Goal: Information Seeking & Learning: Compare options

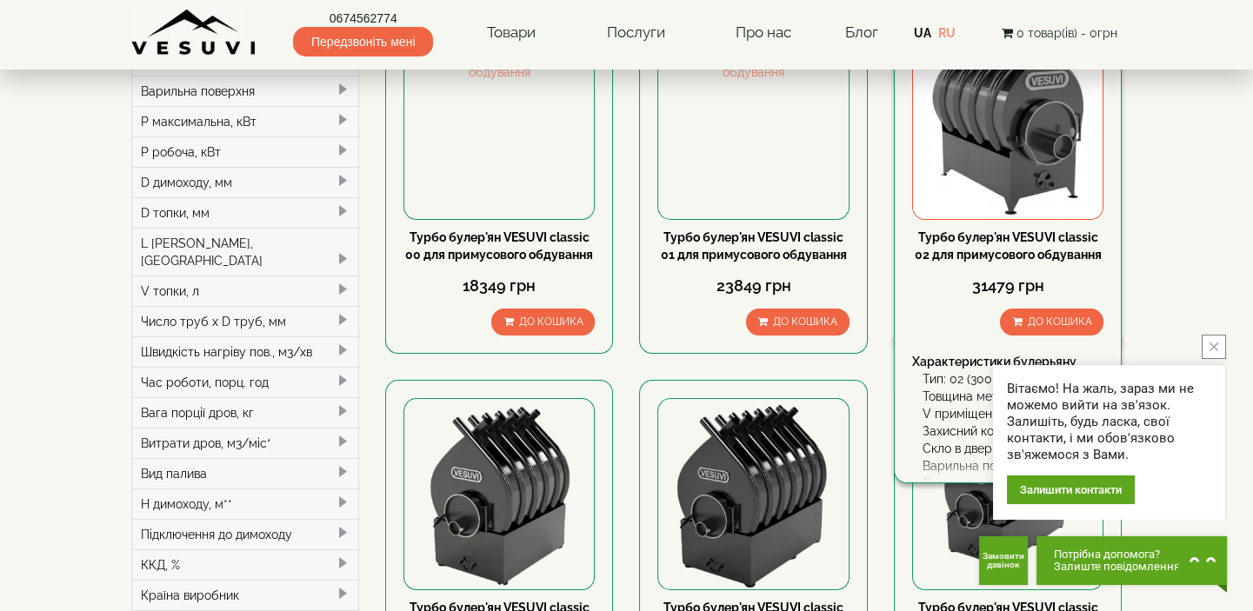
scroll to position [316, 0]
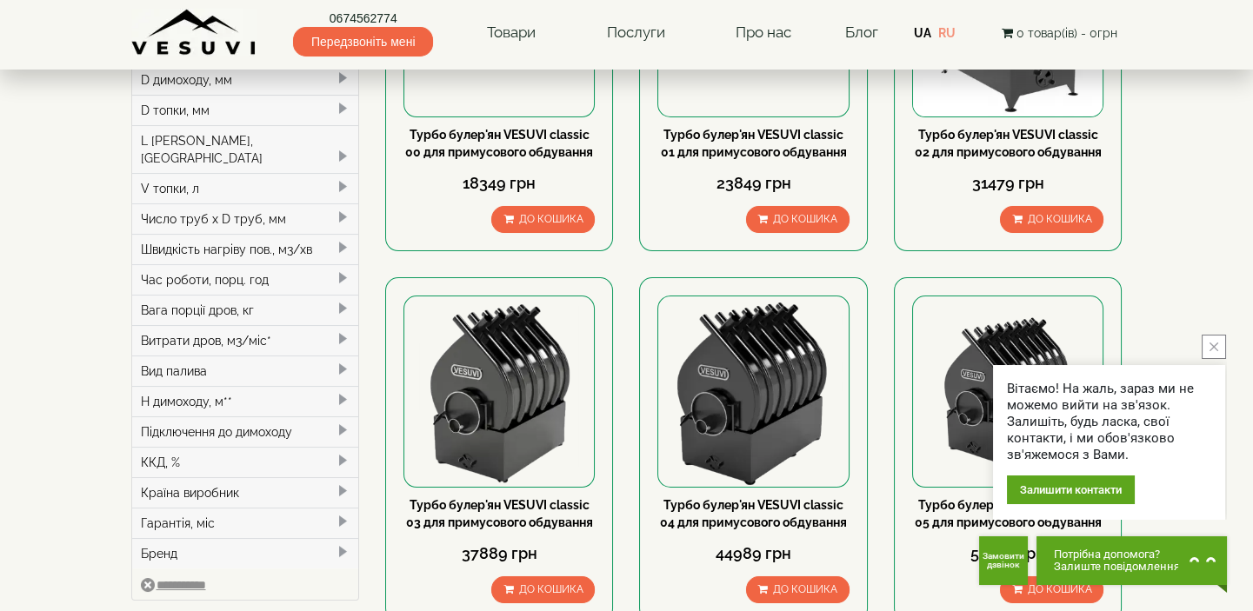
click at [1220, 353] on button "close button" at bounding box center [1214, 347] width 24 height 24
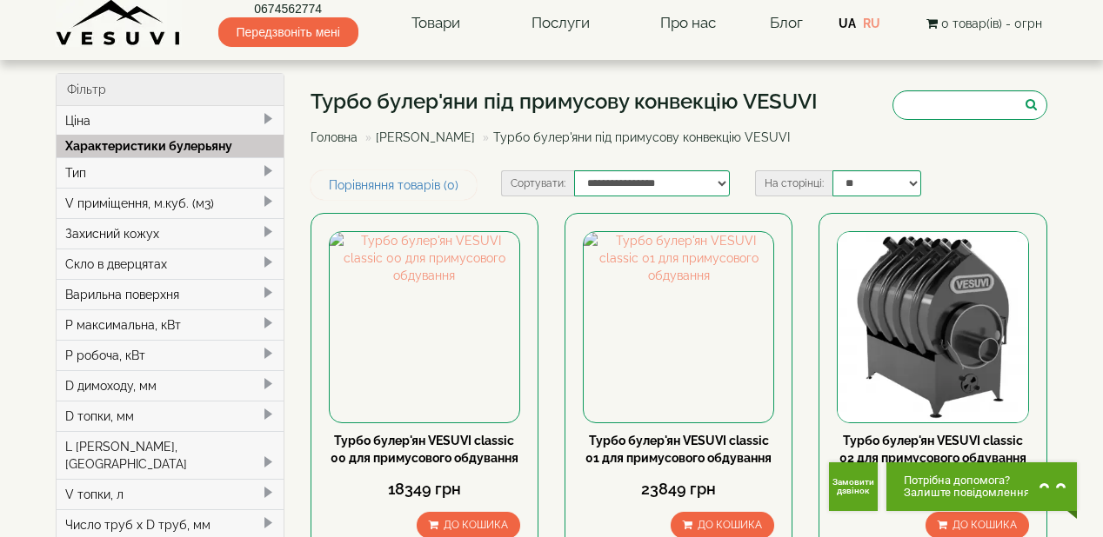
scroll to position [0, 0]
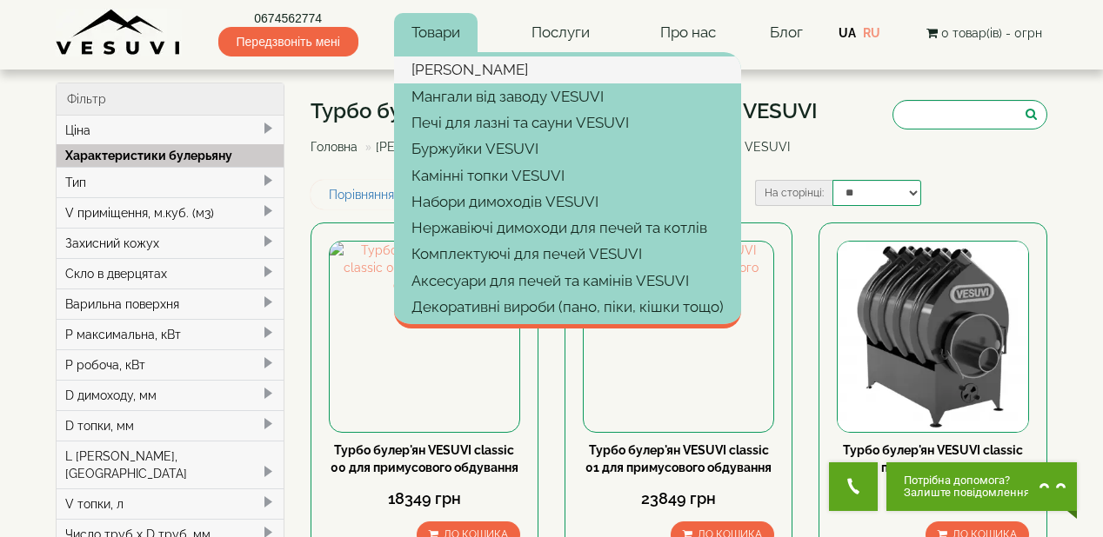
click at [467, 70] on link "[PERSON_NAME]" at bounding box center [567, 70] width 347 height 26
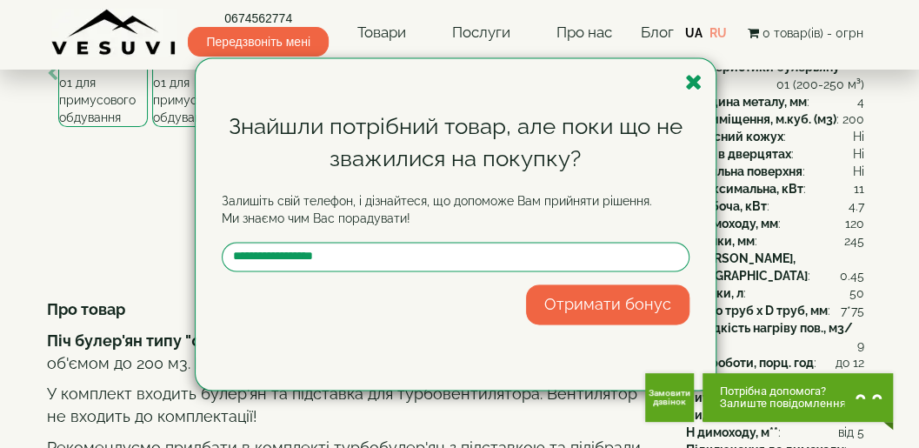
scroll to position [187, 0]
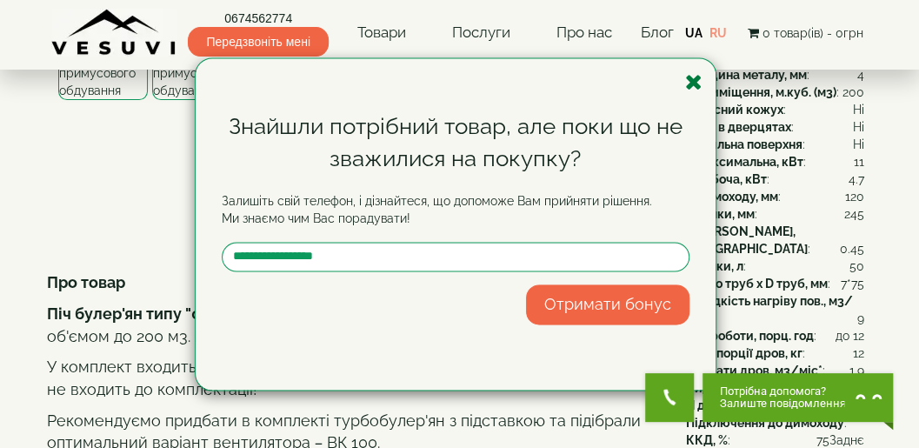
click at [696, 80] on icon "button" at bounding box center [693, 82] width 17 height 22
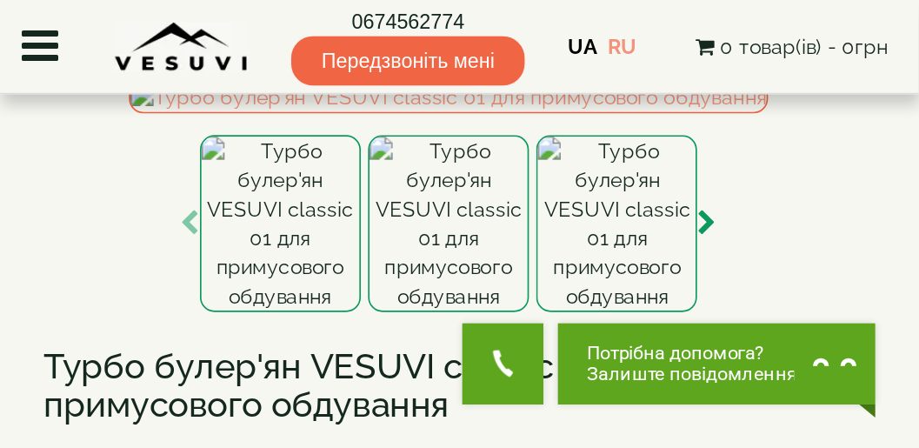
scroll to position [64, 0]
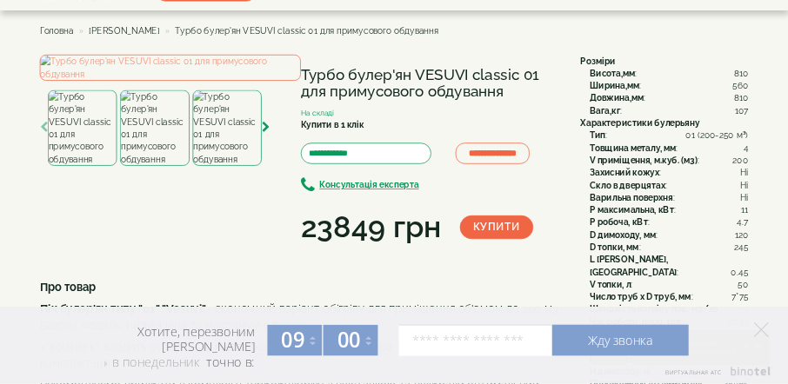
scroll to position [139, 0]
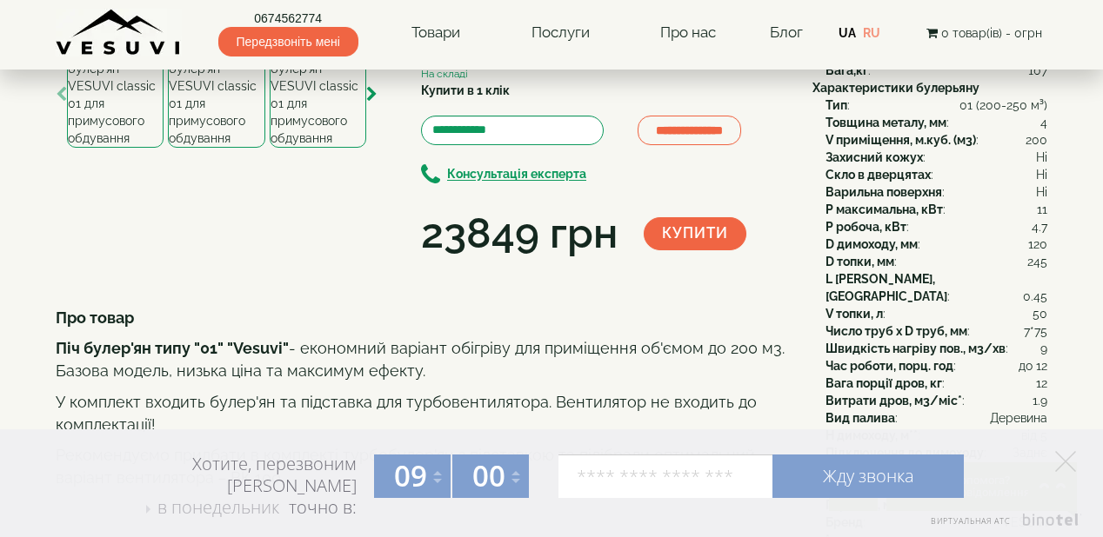
click at [123, 148] on img at bounding box center [115, 95] width 97 height 106
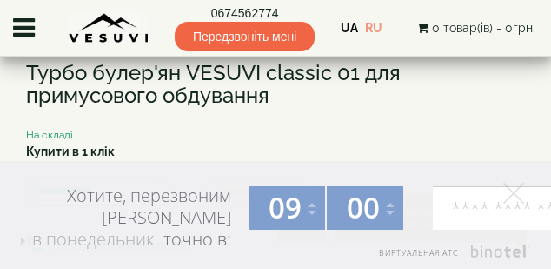
scroll to position [223, 0]
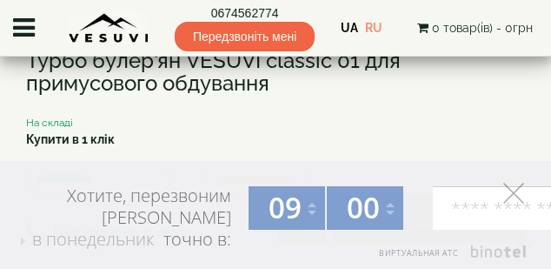
click at [518, 194] on icon at bounding box center [513, 193] width 21 height 21
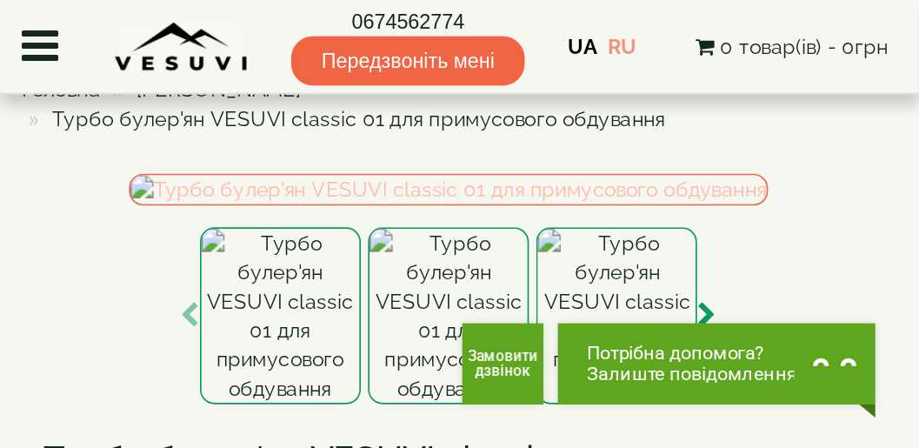
scroll to position [0, 0]
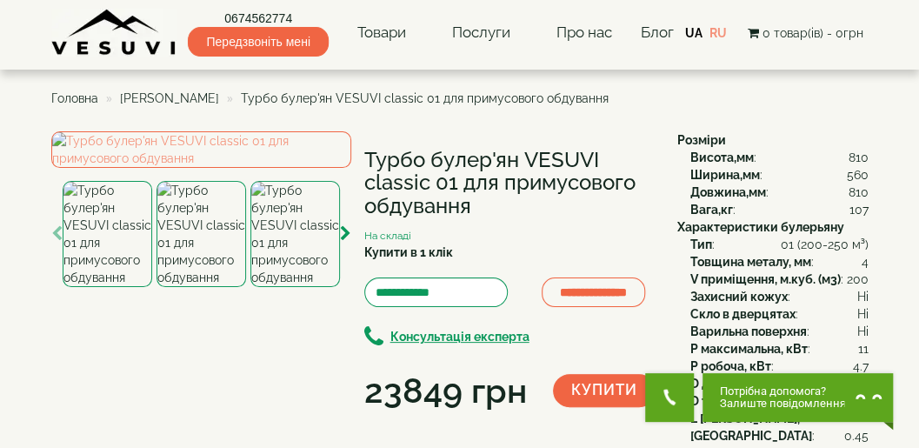
click at [182, 96] on span "Булер'яни VESUVI" at bounding box center [169, 98] width 99 height 14
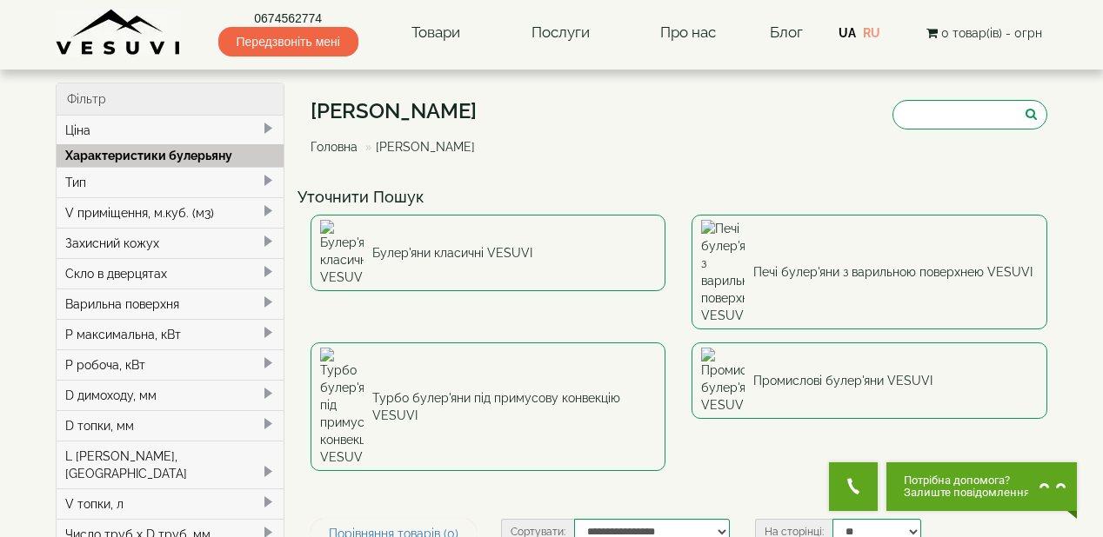
scroll to position [70, 0]
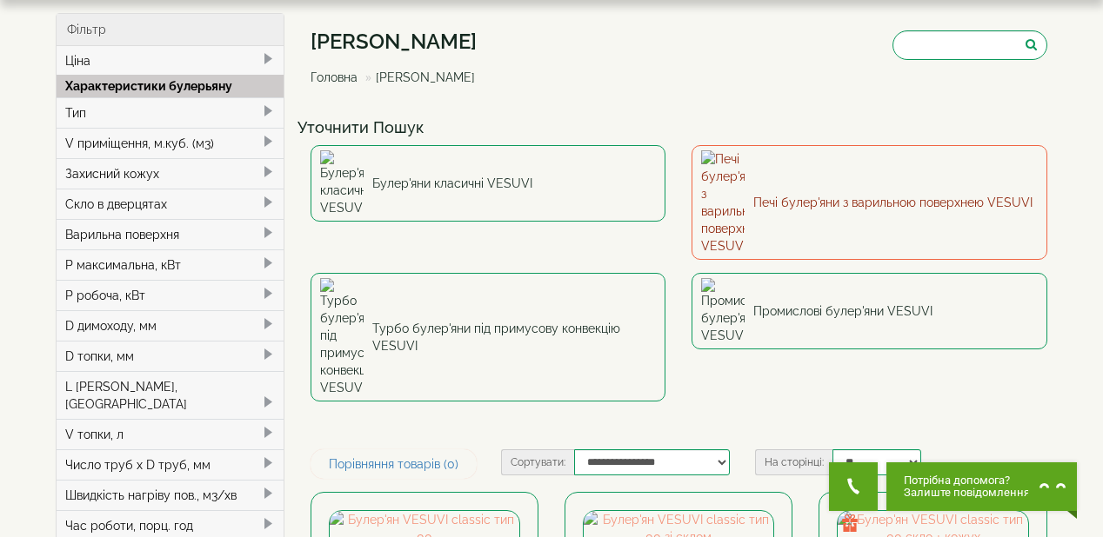
click at [760, 170] on link "Печі булер'яни з варильною поверхнею VESUVI" at bounding box center [869, 202] width 356 height 115
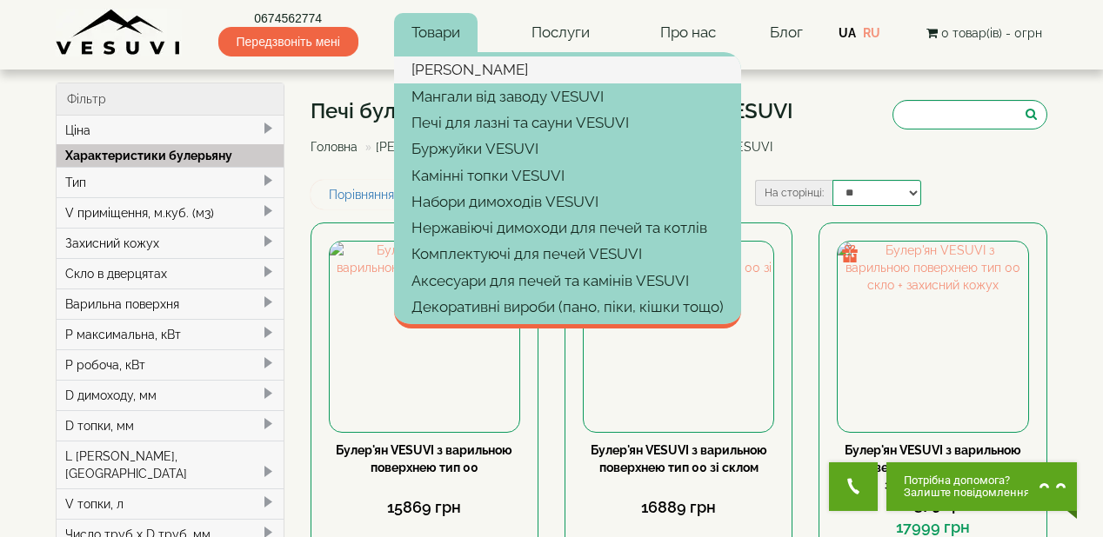
click at [437, 67] on link "[PERSON_NAME]" at bounding box center [567, 70] width 347 height 26
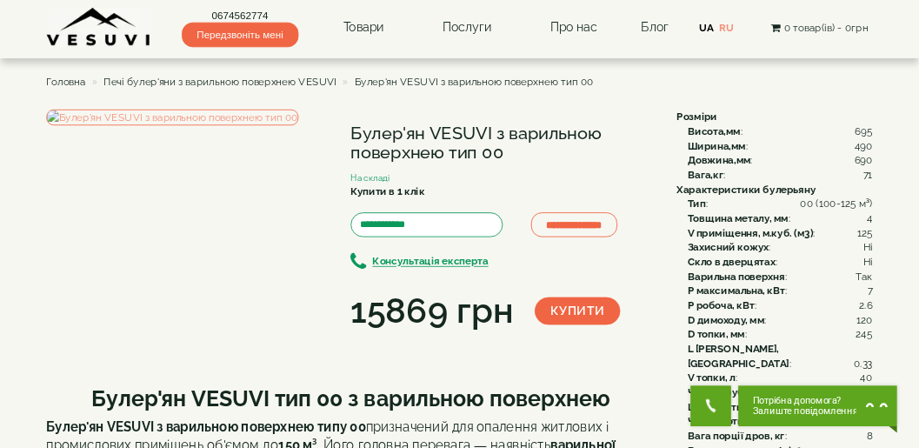
scroll to position [70, 0]
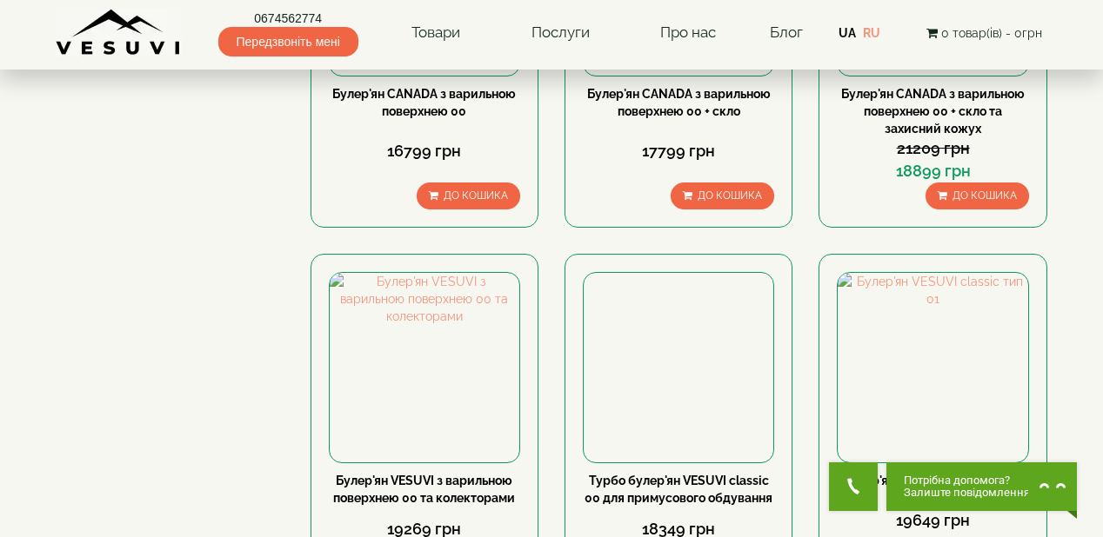
scroll to position [1809, 0]
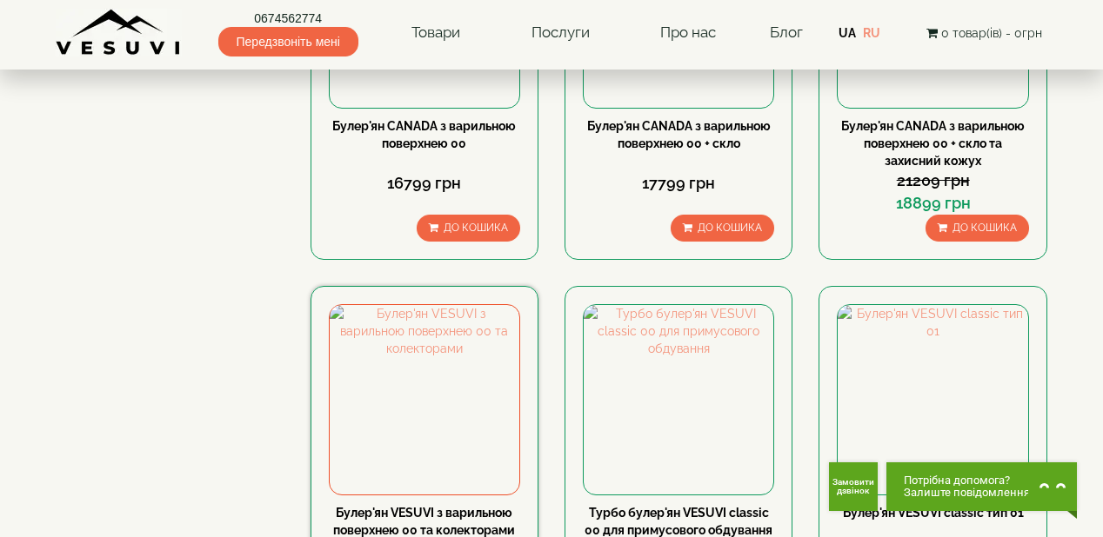
drag, startPoint x: 445, startPoint y: 383, endPoint x: 399, endPoint y: 390, distance: 46.5
click at [399, 506] on link "Булер'ян VESUVI з варильною поверхнею 00 та колекторами" at bounding box center [424, 521] width 182 height 31
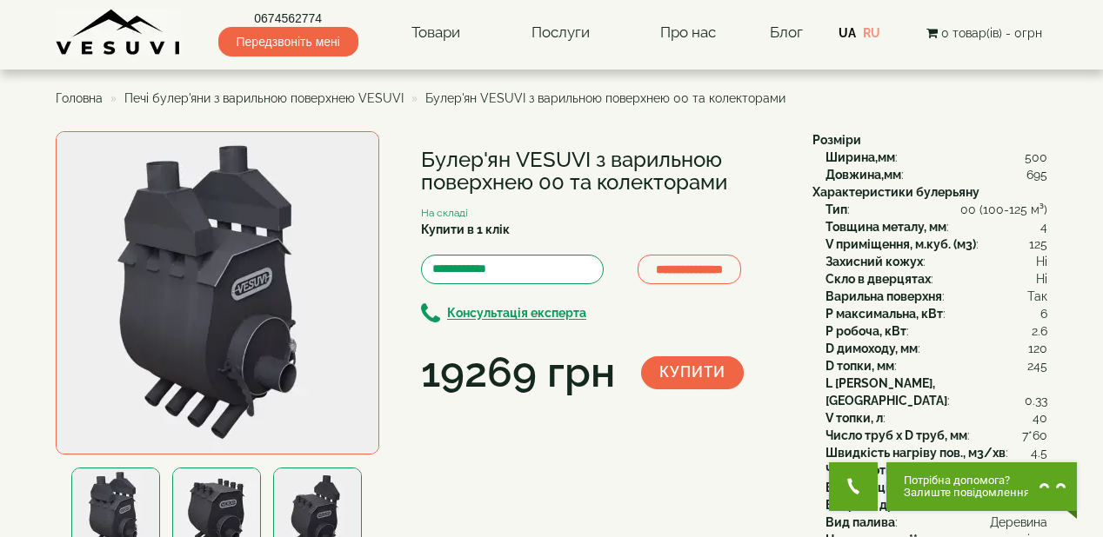
scroll to position [70, 0]
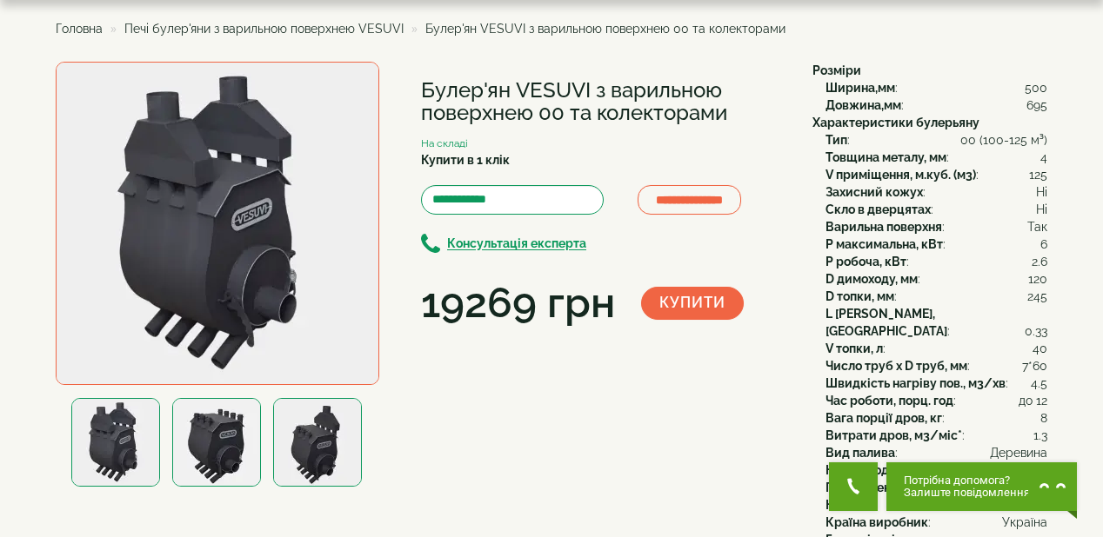
click at [317, 442] on img at bounding box center [317, 442] width 89 height 89
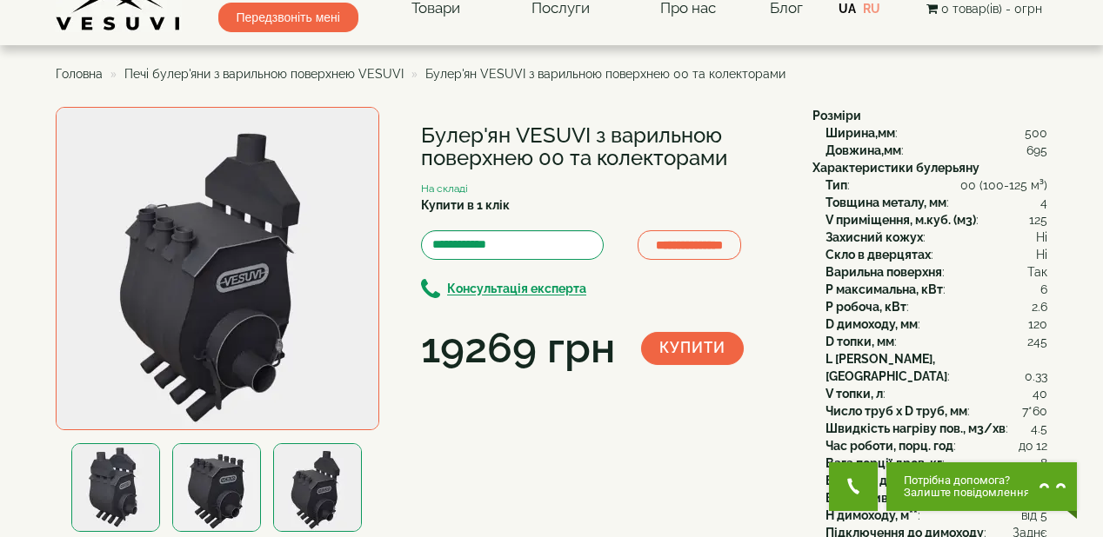
scroll to position [0, 0]
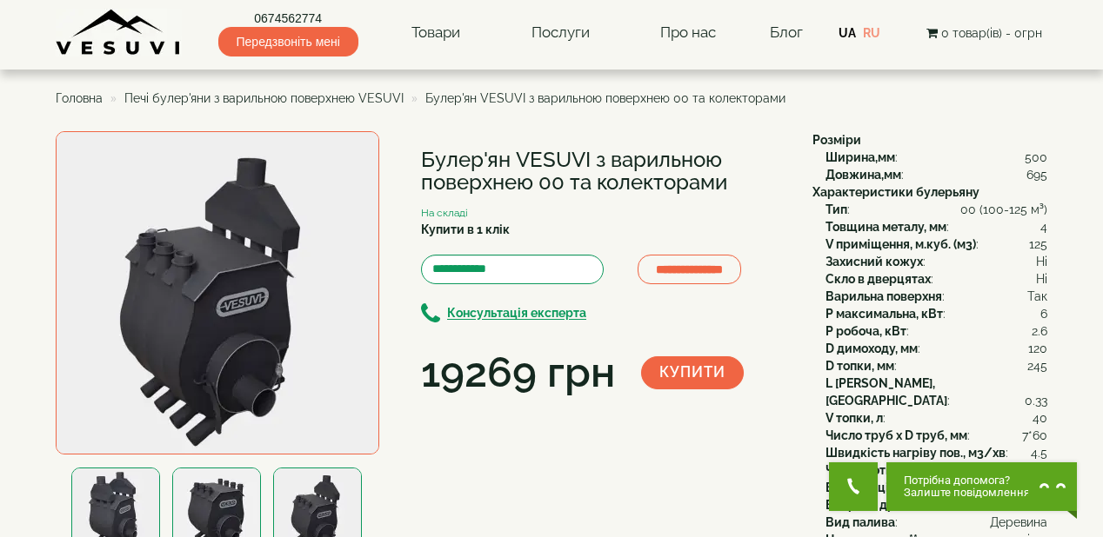
drag, startPoint x: 424, startPoint y: 160, endPoint x: 743, endPoint y: 192, distance: 320.7
click at [743, 192] on h1 "Булер'ян VESUVI з варильною поверхнею 00 та колекторами" at bounding box center [603, 172] width 365 height 46
click at [718, 210] on div "**********" at bounding box center [603, 266] width 365 height 271
drag, startPoint x: 424, startPoint y: 158, endPoint x: 743, endPoint y: 183, distance: 320.1
click at [743, 183] on h1 "Булер'ян VESUVI з варильною поверхнею 00 та колекторами" at bounding box center [603, 172] width 365 height 46
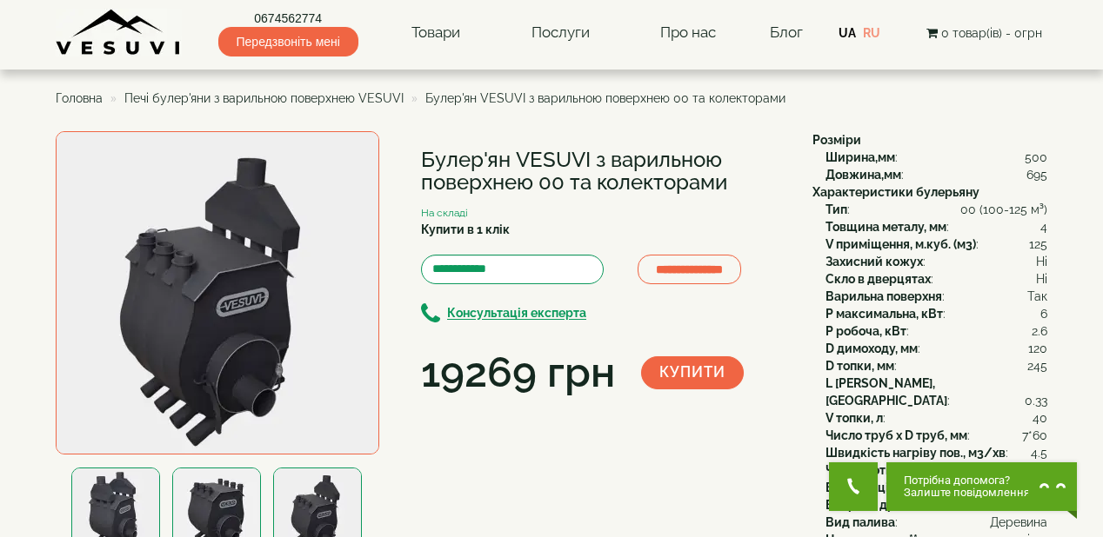
copy h1 "Булер'ян VESUVI з варильною поверхнею 00 та колекторами"
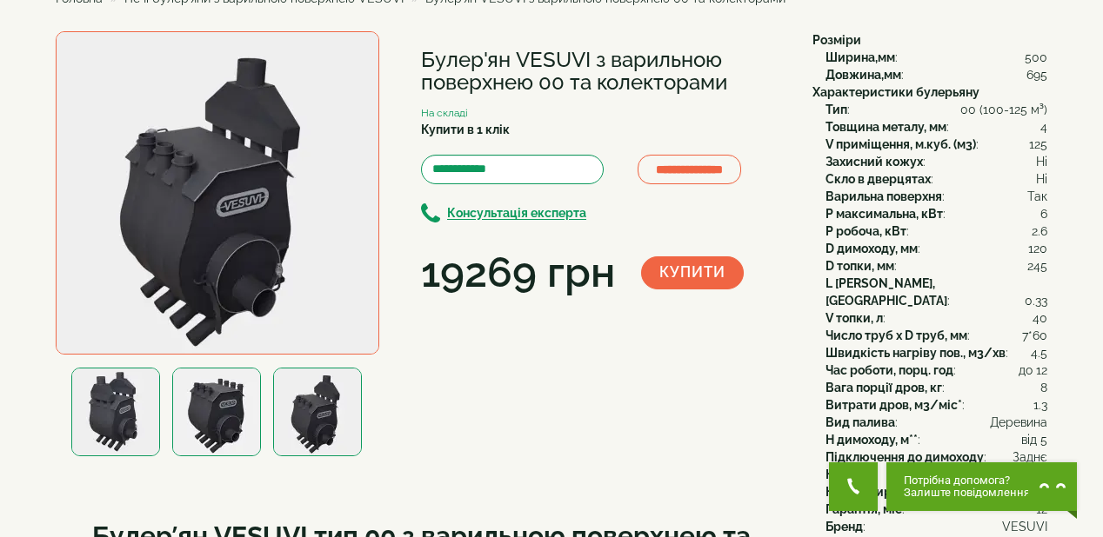
scroll to position [70, 0]
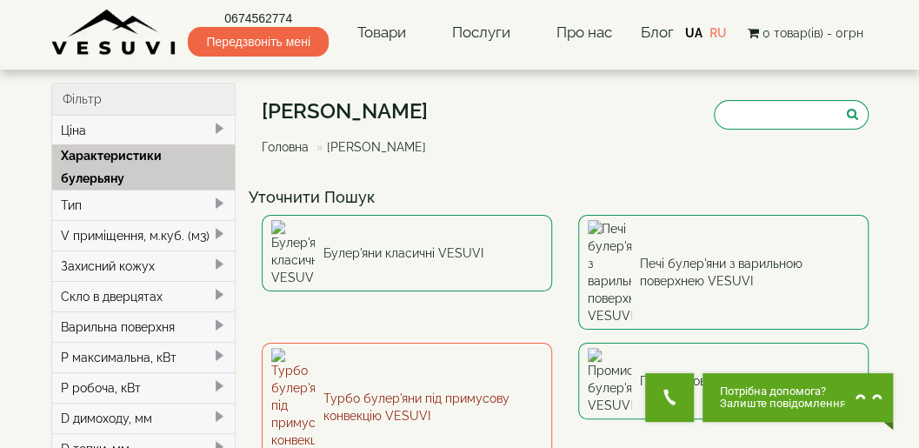
click at [421, 343] on link "Турбо булер'яни під примусову конвекцію VESUVI" at bounding box center [407, 407] width 290 height 129
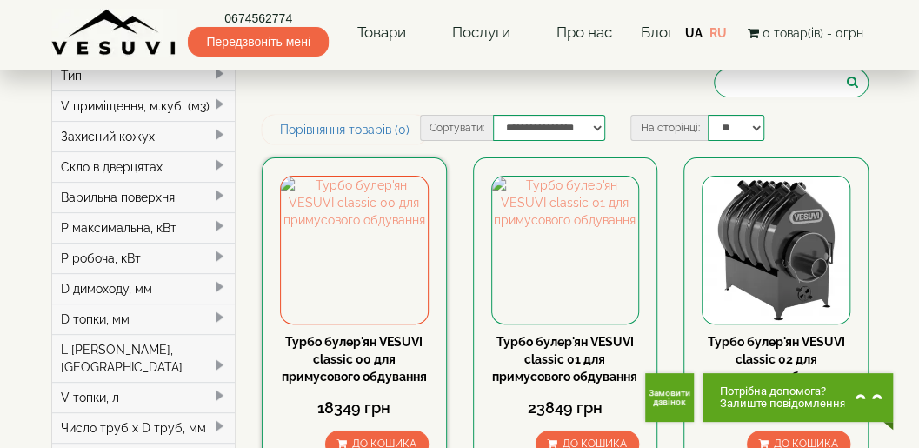
scroll to position [116, 0]
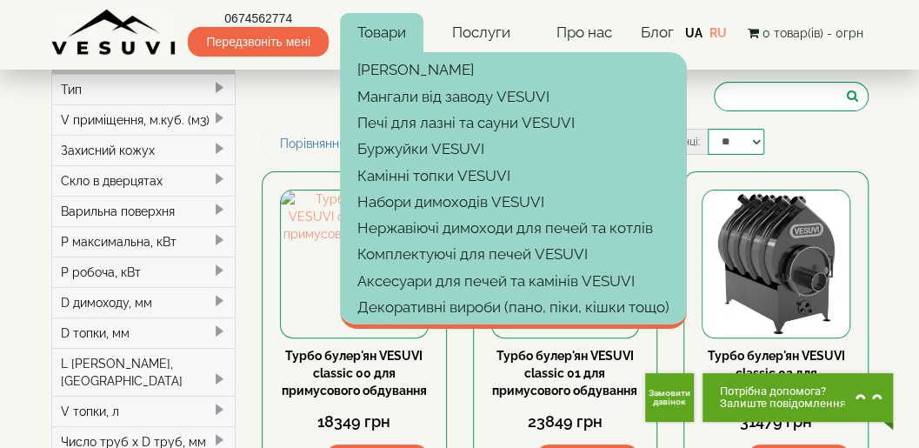
click at [372, 35] on link "Товари" at bounding box center [381, 33] width 83 height 40
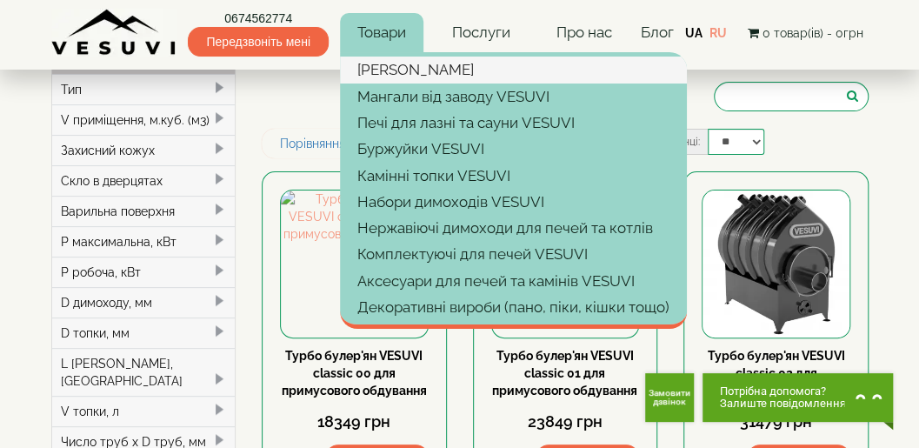
click at [379, 69] on link "[PERSON_NAME]" at bounding box center [513, 70] width 347 height 26
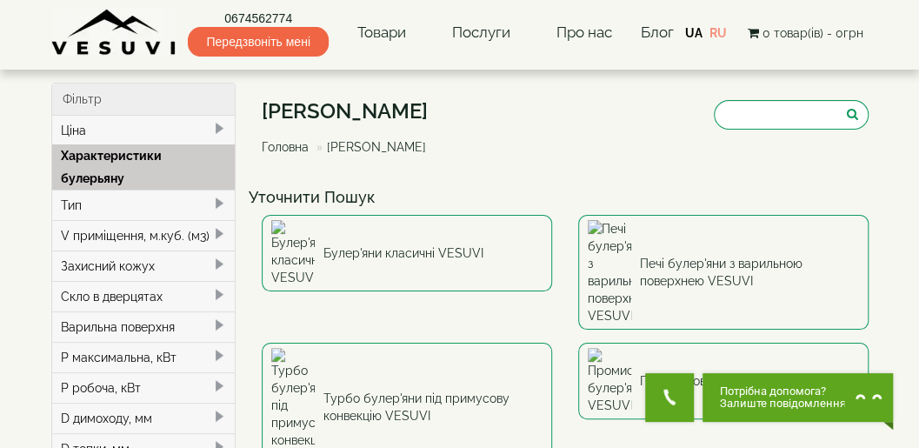
scroll to position [57, 0]
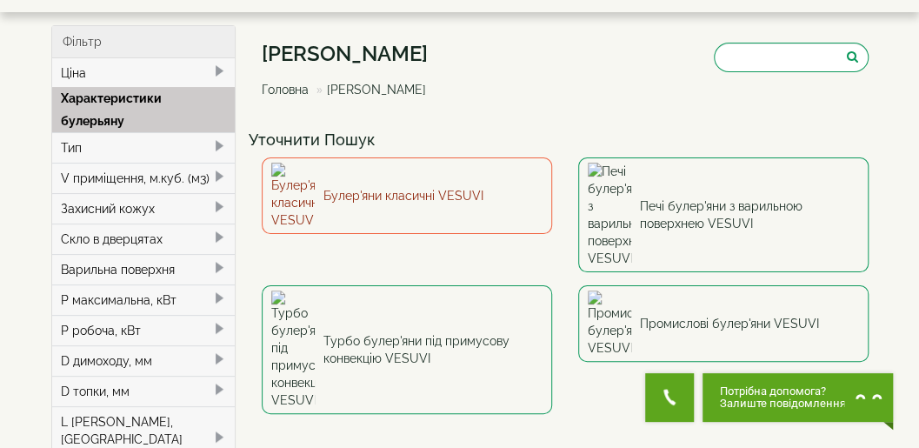
click at [421, 187] on link "Булер'яни класичні VESUVI" at bounding box center [407, 195] width 290 height 77
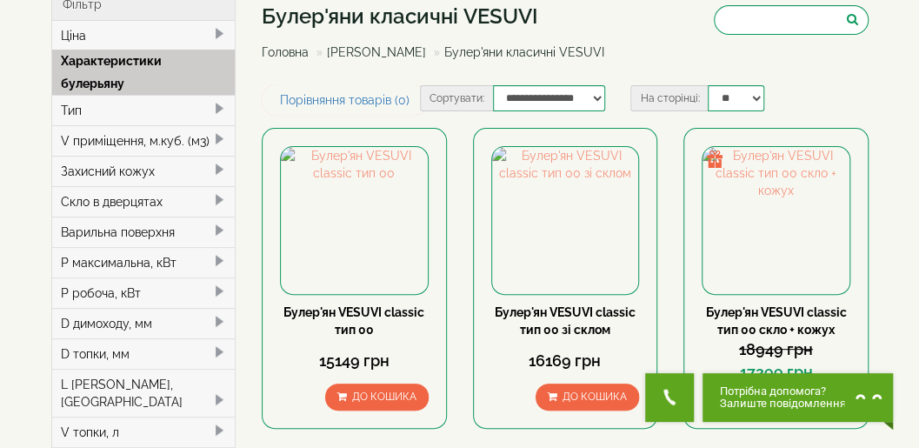
scroll to position [116, 0]
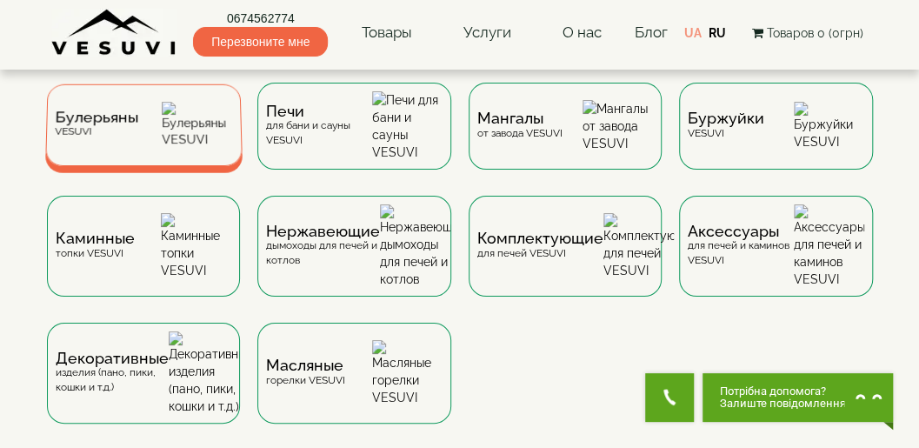
click at [134, 120] on span "Булерьяны" at bounding box center [96, 117] width 83 height 13
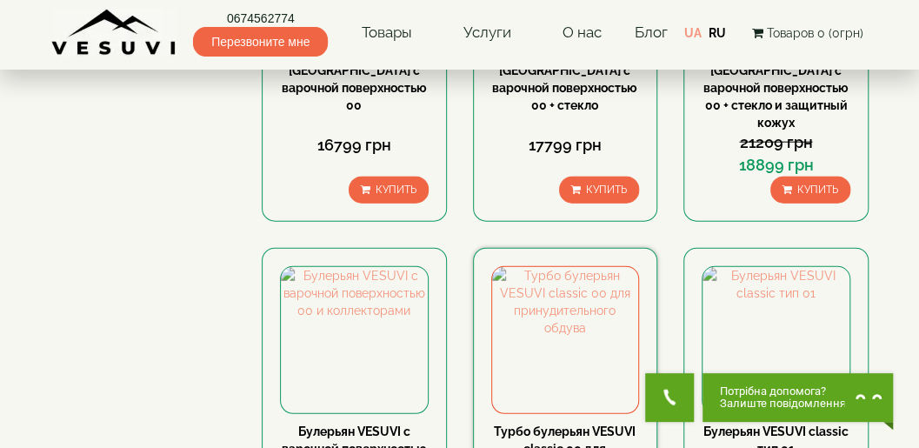
scroll to position [1739, 0]
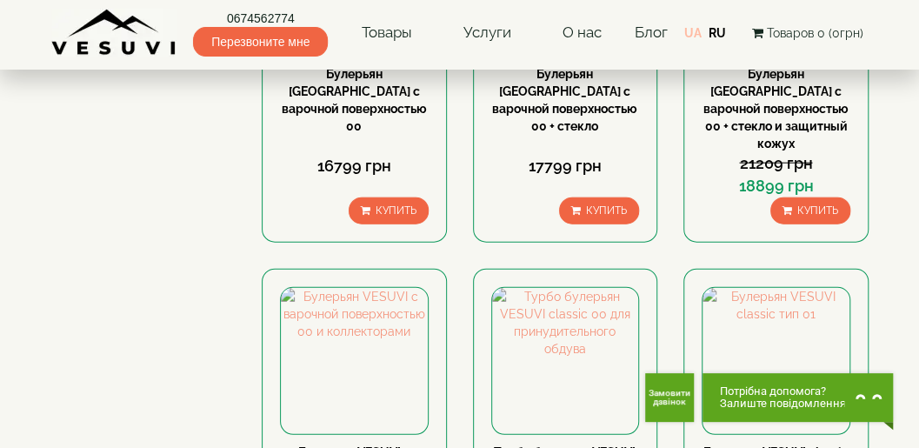
click at [696, 30] on link "UA" at bounding box center [692, 33] width 17 height 14
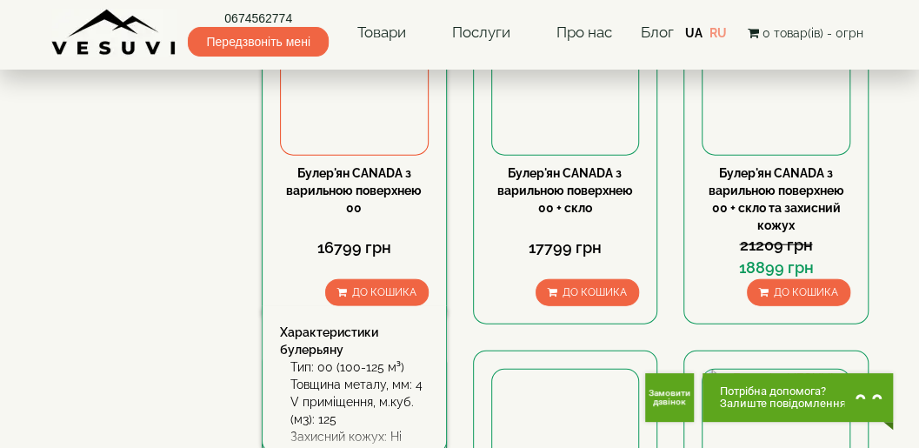
scroll to position [1739, 0]
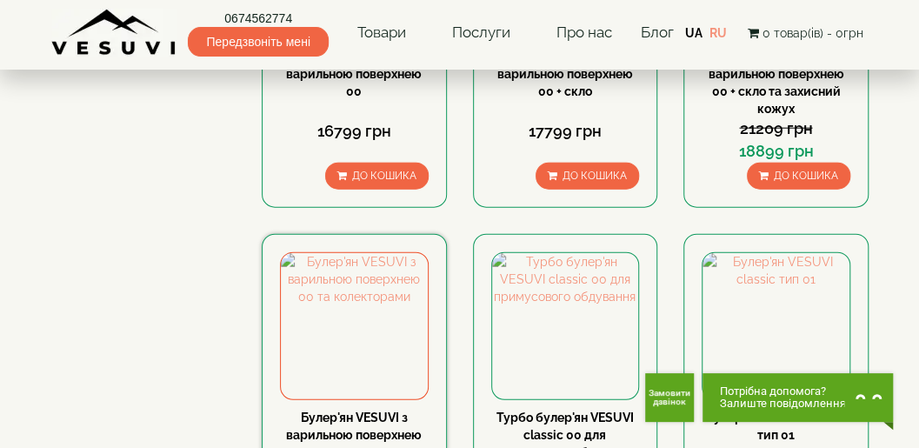
click at [363, 410] on link "Булер'ян VESUVI з варильною поверхнею 00 та колекторами" at bounding box center [354, 434] width 136 height 49
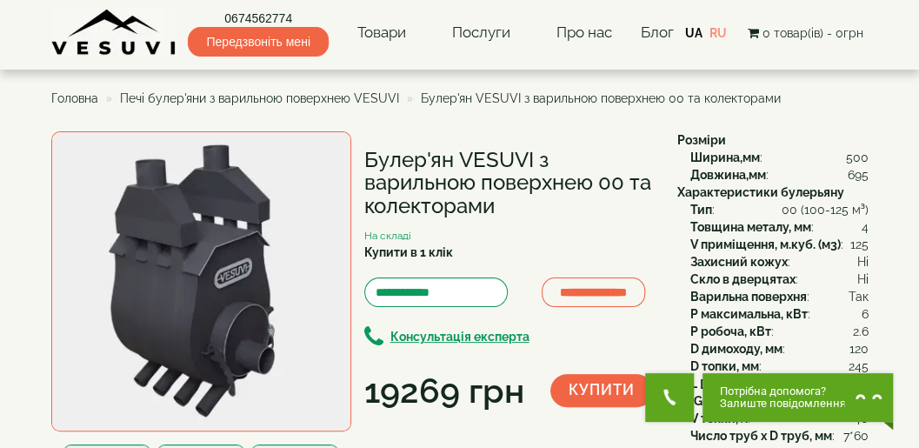
drag, startPoint x: 365, startPoint y: 159, endPoint x: 532, endPoint y: 203, distance: 172.5
click at [532, 203] on h1 "Булер'ян VESUVI з варильною поверхнею 00 та колекторами" at bounding box center [507, 183] width 287 height 69
copy h1 "Булер'ян VESUVI з варильною поверхнею 00 та колекторами"
